Goal: Find specific page/section: Find specific page/section

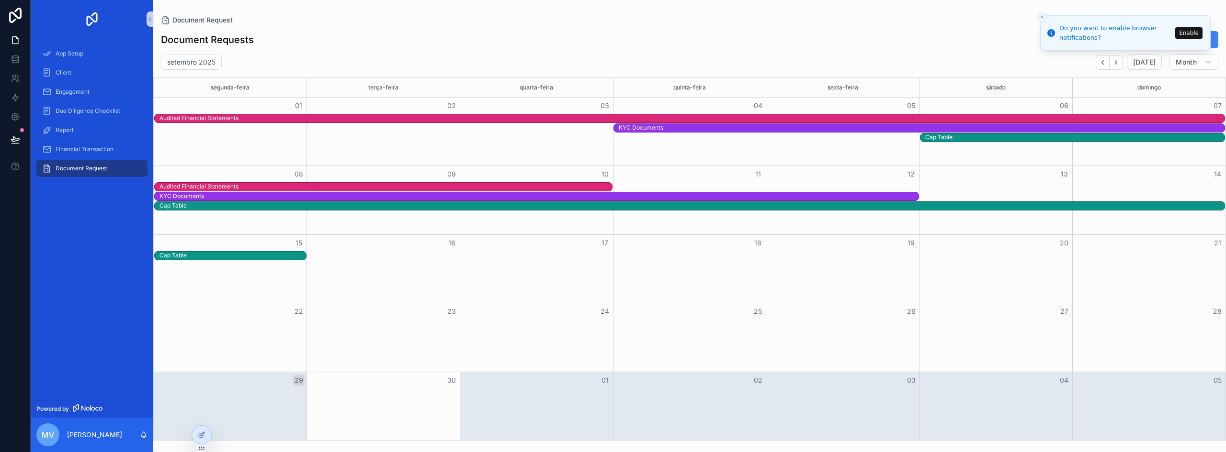
click at [1193, 31] on button "Enable" at bounding box center [1188, 32] width 27 height 11
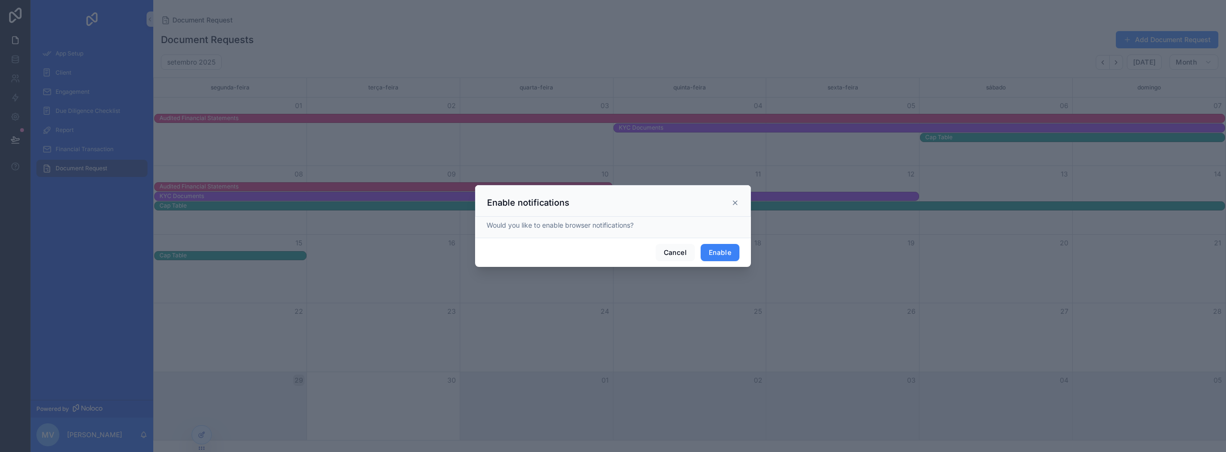
click at [725, 249] on button "Enable" at bounding box center [720, 252] width 39 height 17
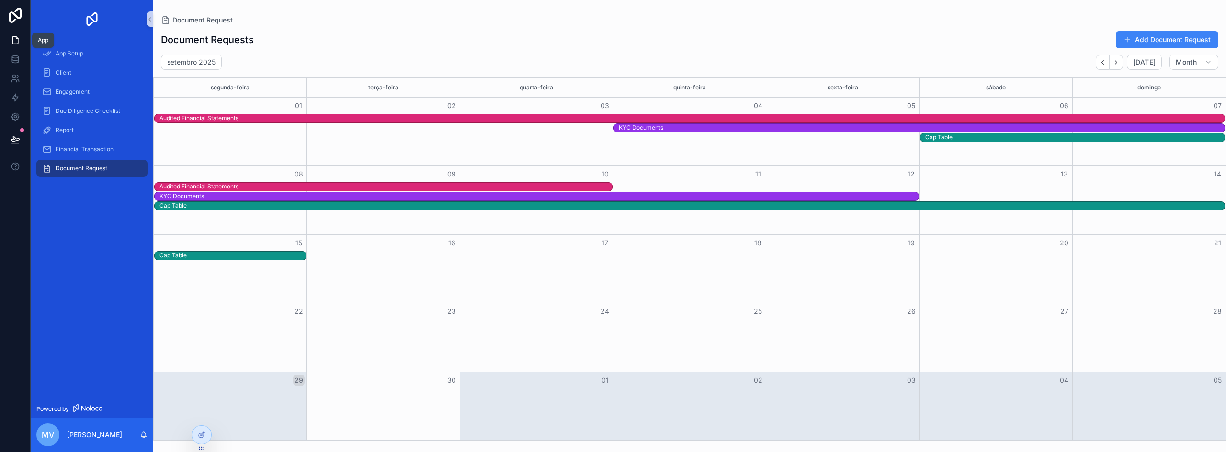
click at [13, 44] on icon at bounding box center [15, 40] width 6 height 7
click at [20, 62] on icon at bounding box center [16, 60] width 10 height 10
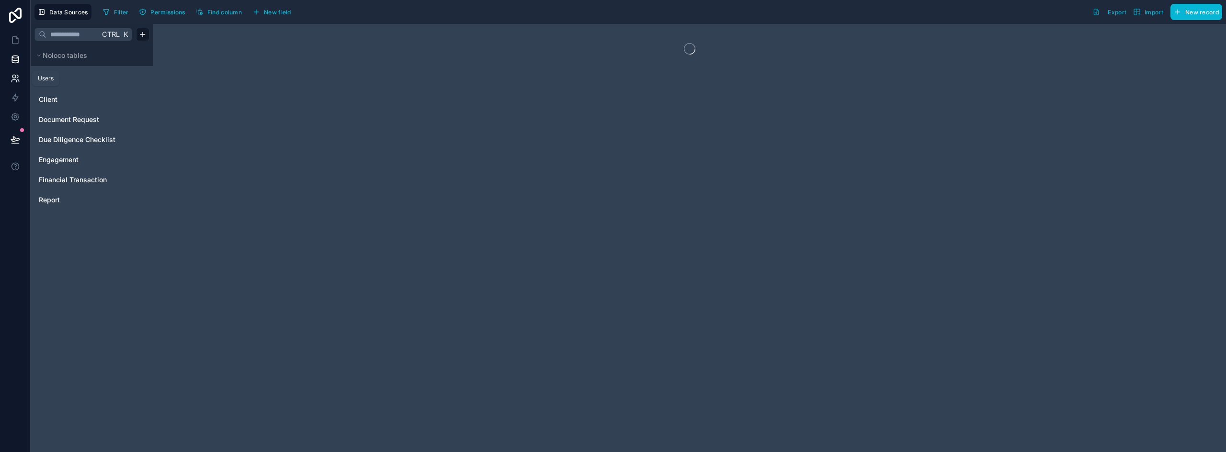
click at [18, 76] on icon at bounding box center [17, 76] width 1 height 3
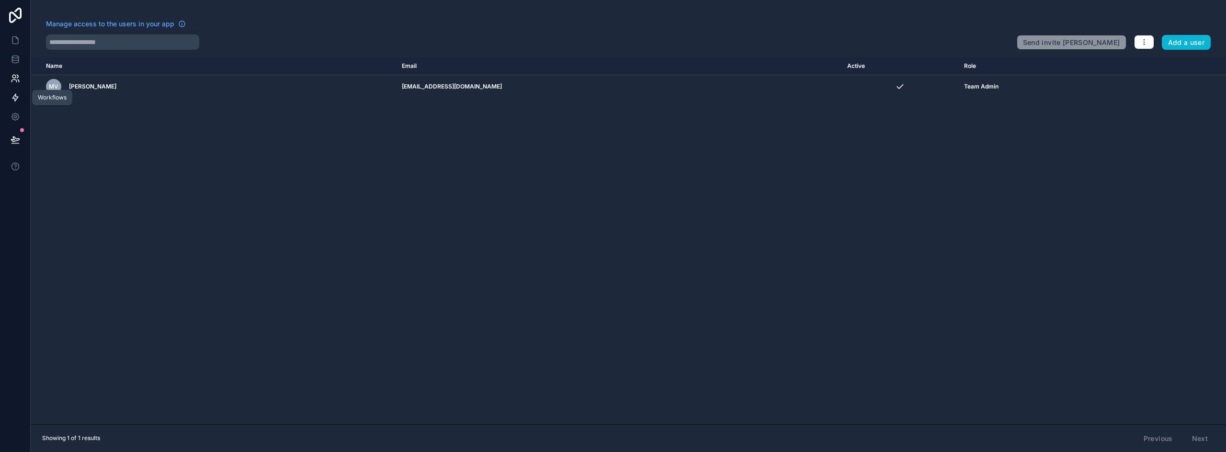
click at [13, 95] on icon at bounding box center [16, 98] width 10 height 10
